Goal: Task Accomplishment & Management: Manage account settings

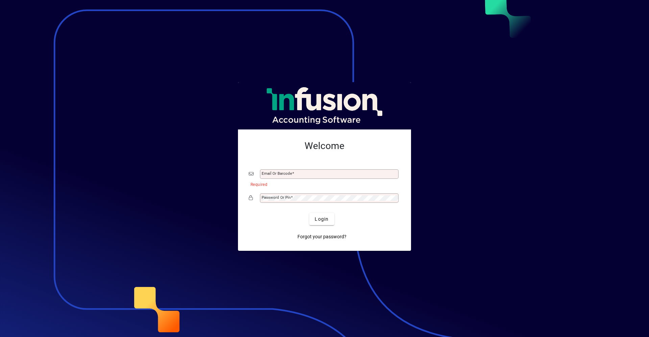
click at [265, 178] on div "Email or Barcode" at bounding box center [329, 173] width 139 height 9
type input "**********"
click at [315, 218] on span "Login" at bounding box center [322, 219] width 14 height 7
